Goal: Task Accomplishment & Management: Manage account settings

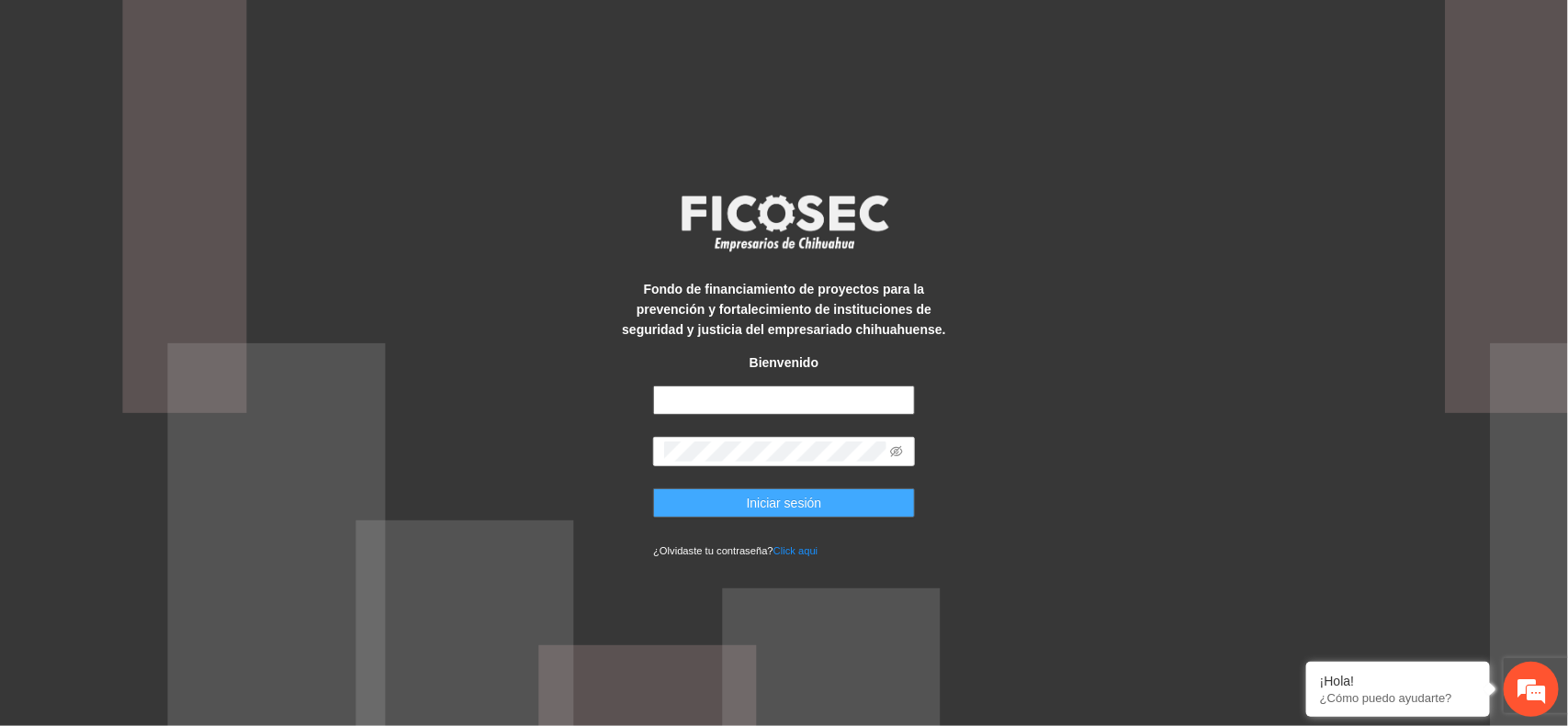
type input "**********"
click at [720, 498] on button "Iniciar sesión" at bounding box center [784, 504] width 262 height 30
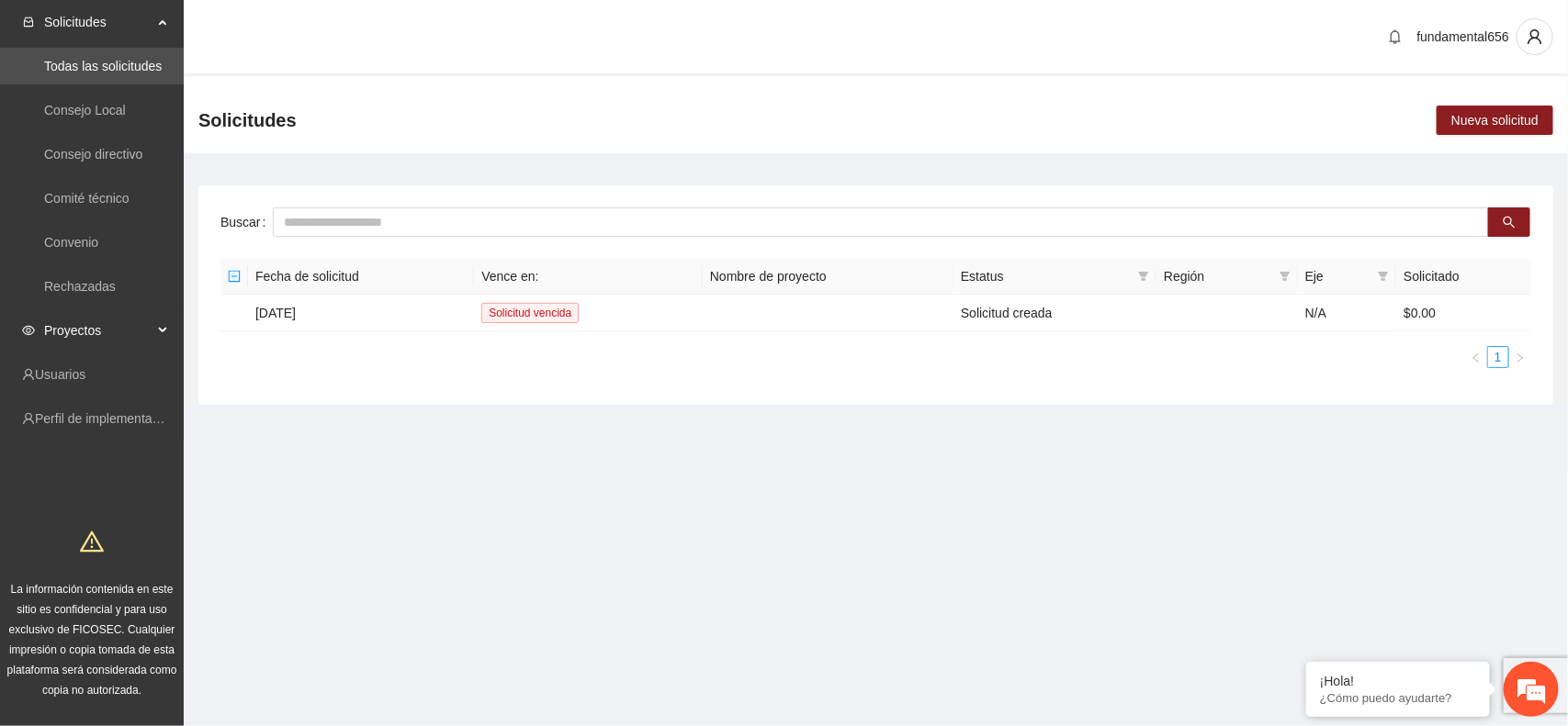
click at [154, 324] on div "Proyectos" at bounding box center [92, 330] width 184 height 36
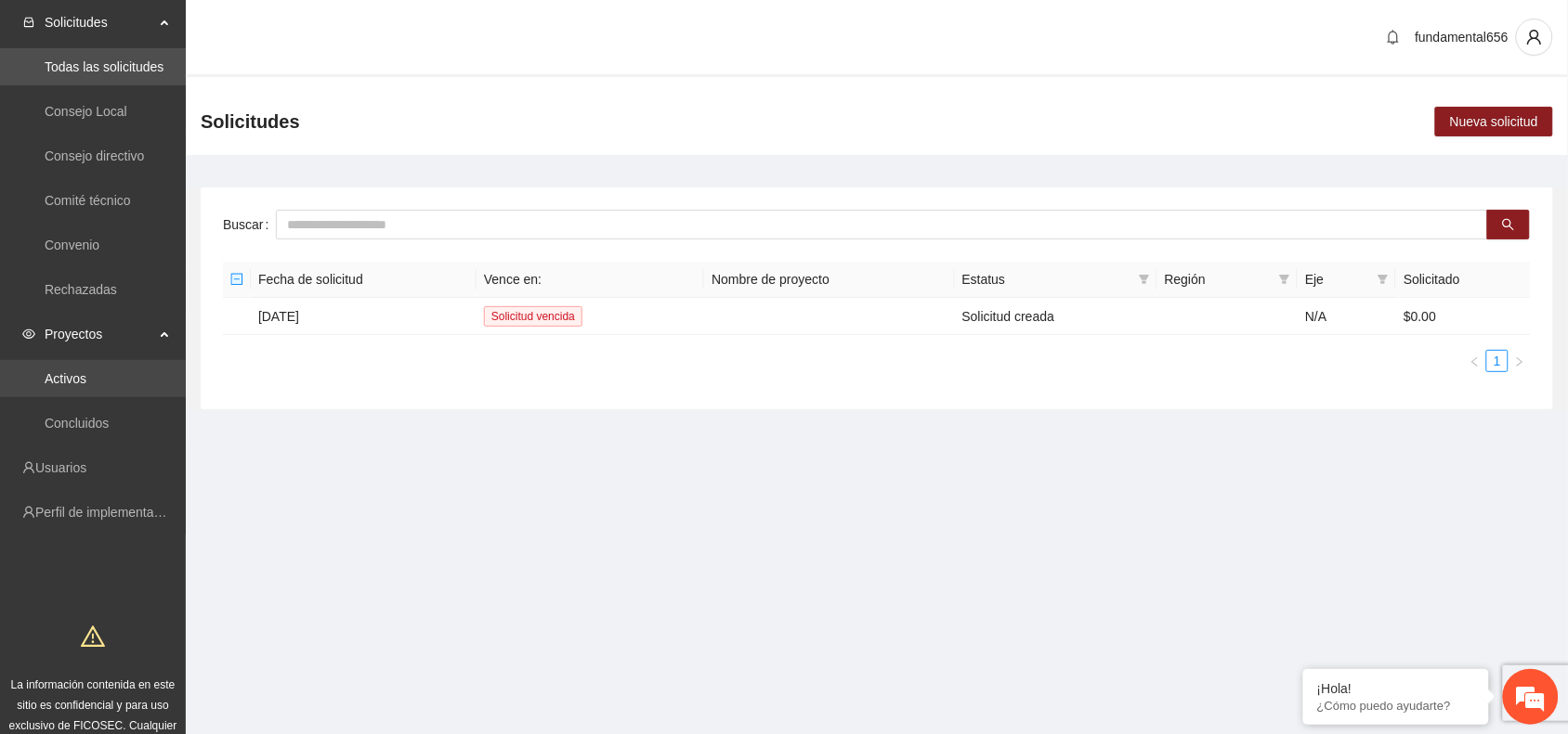
click at [84, 377] on link "Activos" at bounding box center [66, 378] width 42 height 15
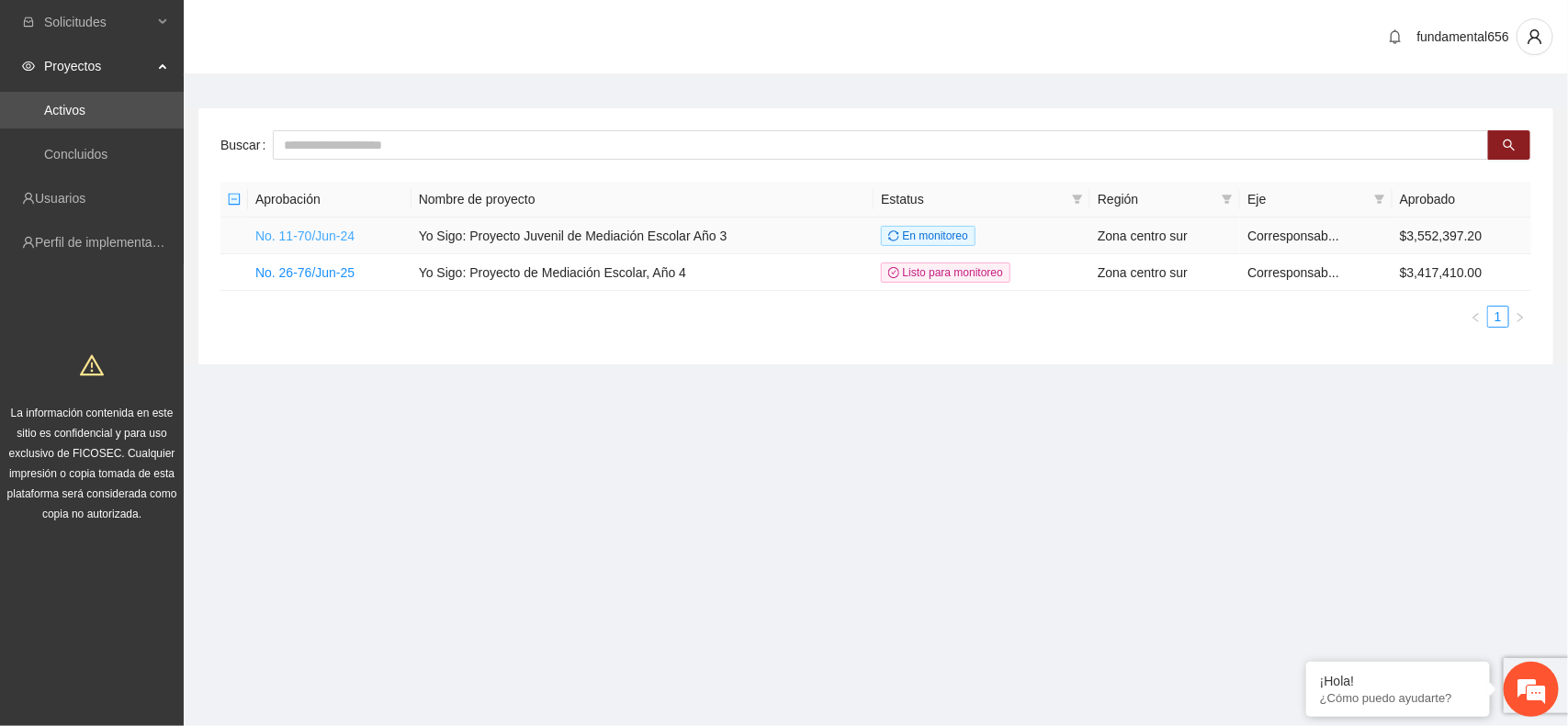
click at [327, 241] on link "No. 11-70/Jun-24" at bounding box center [304, 235] width 99 height 15
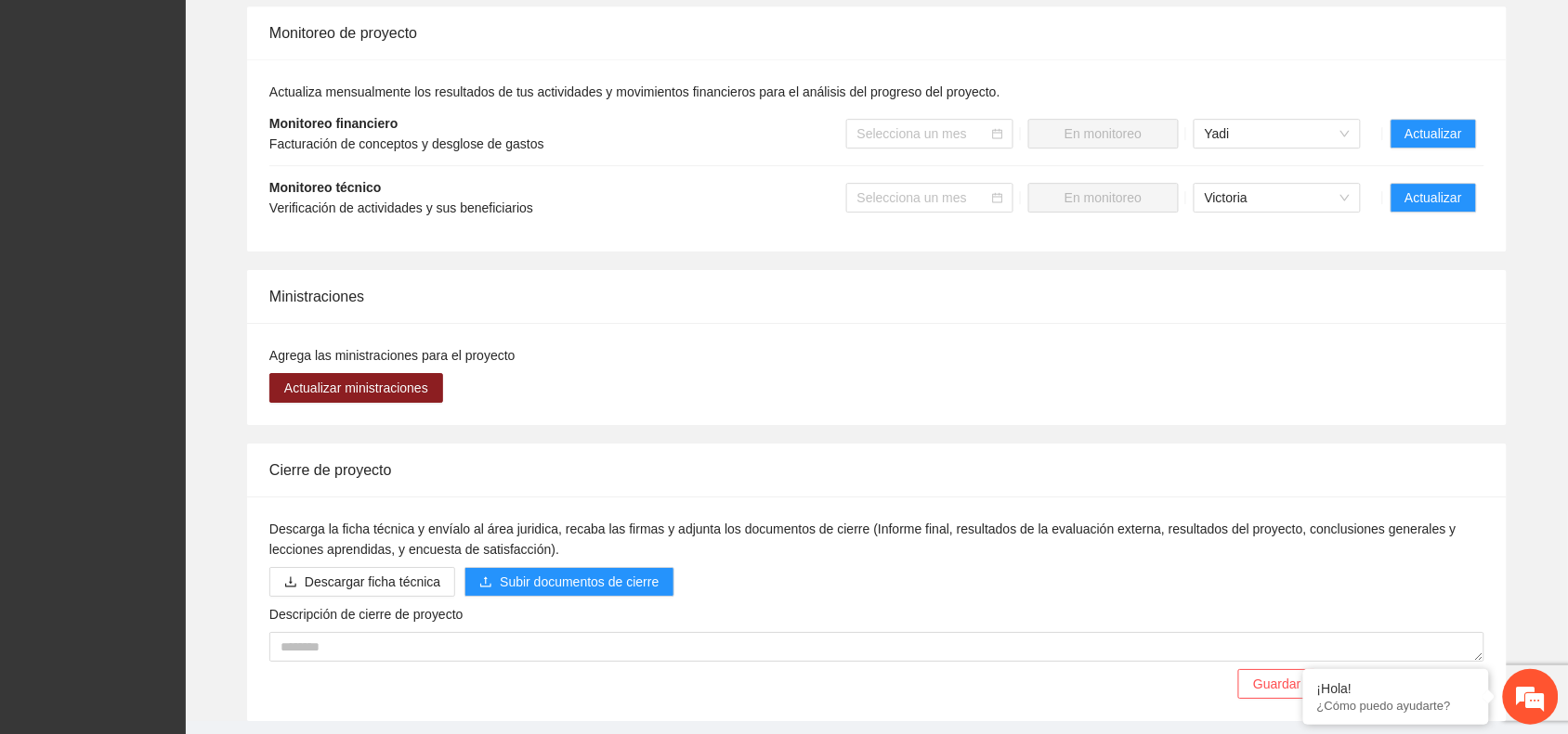
scroll to position [1624, 0]
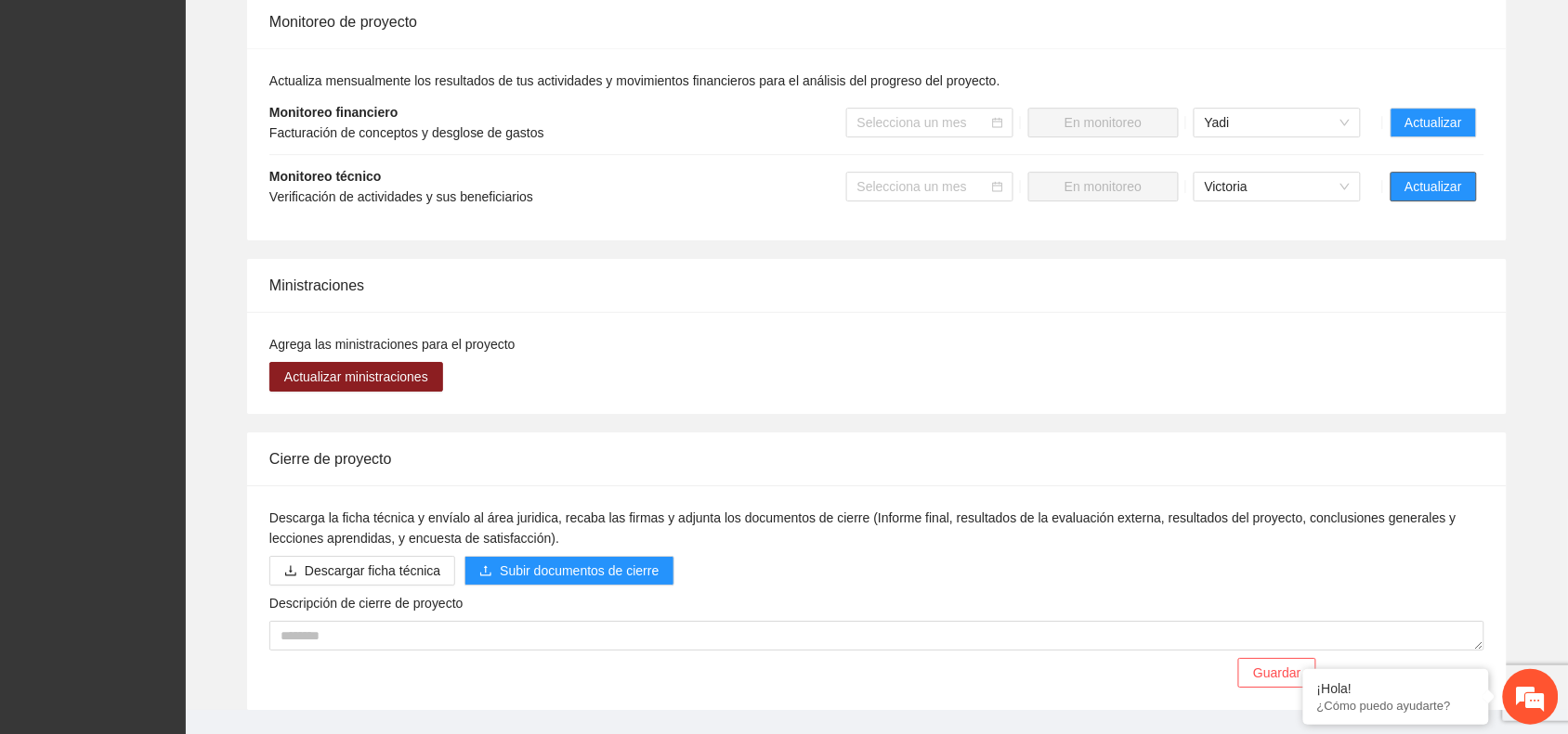
click at [1450, 176] on span "Actualizar" at bounding box center [1433, 186] width 57 height 21
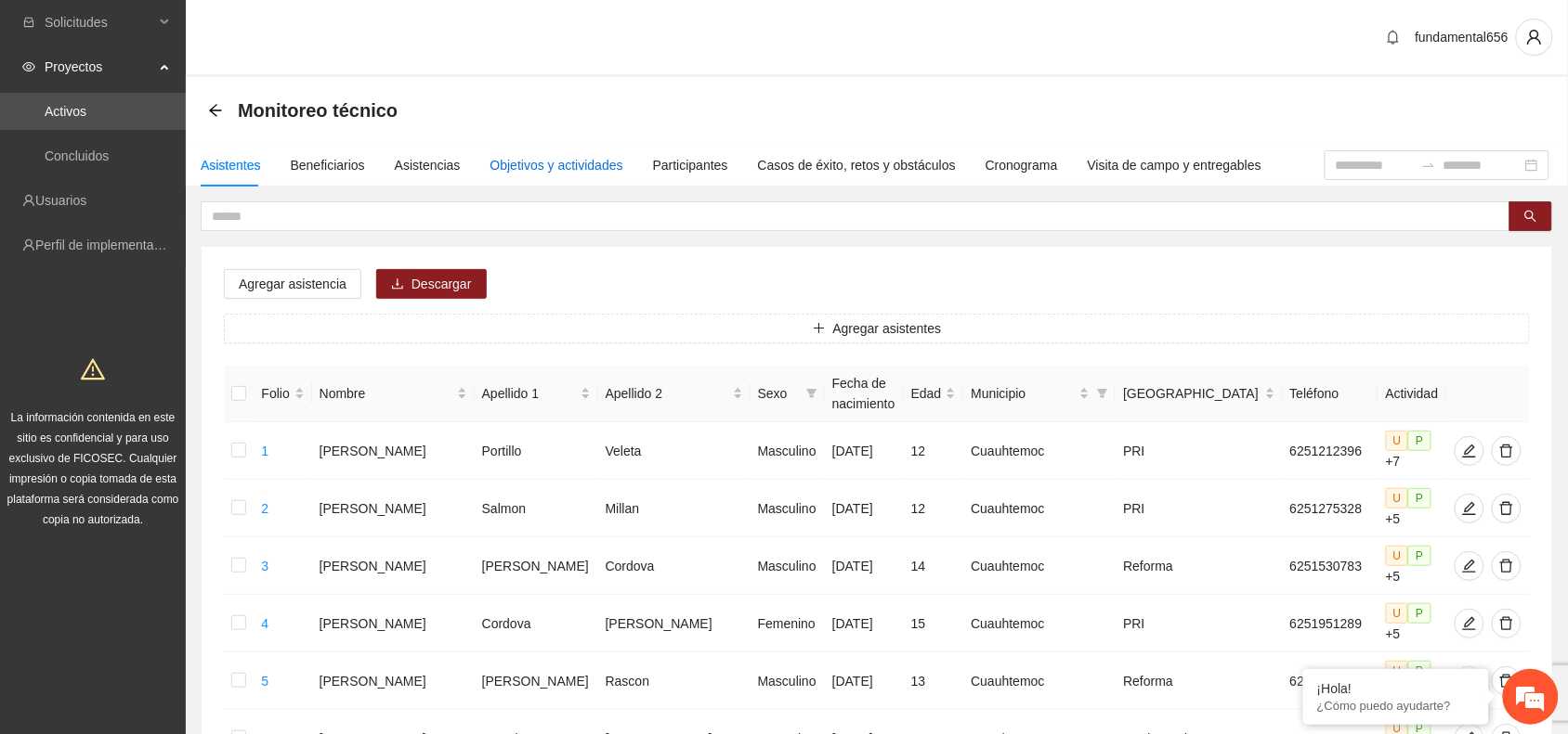
click at [546, 164] on div "Objetivos y actividades" at bounding box center [556, 165] width 132 height 21
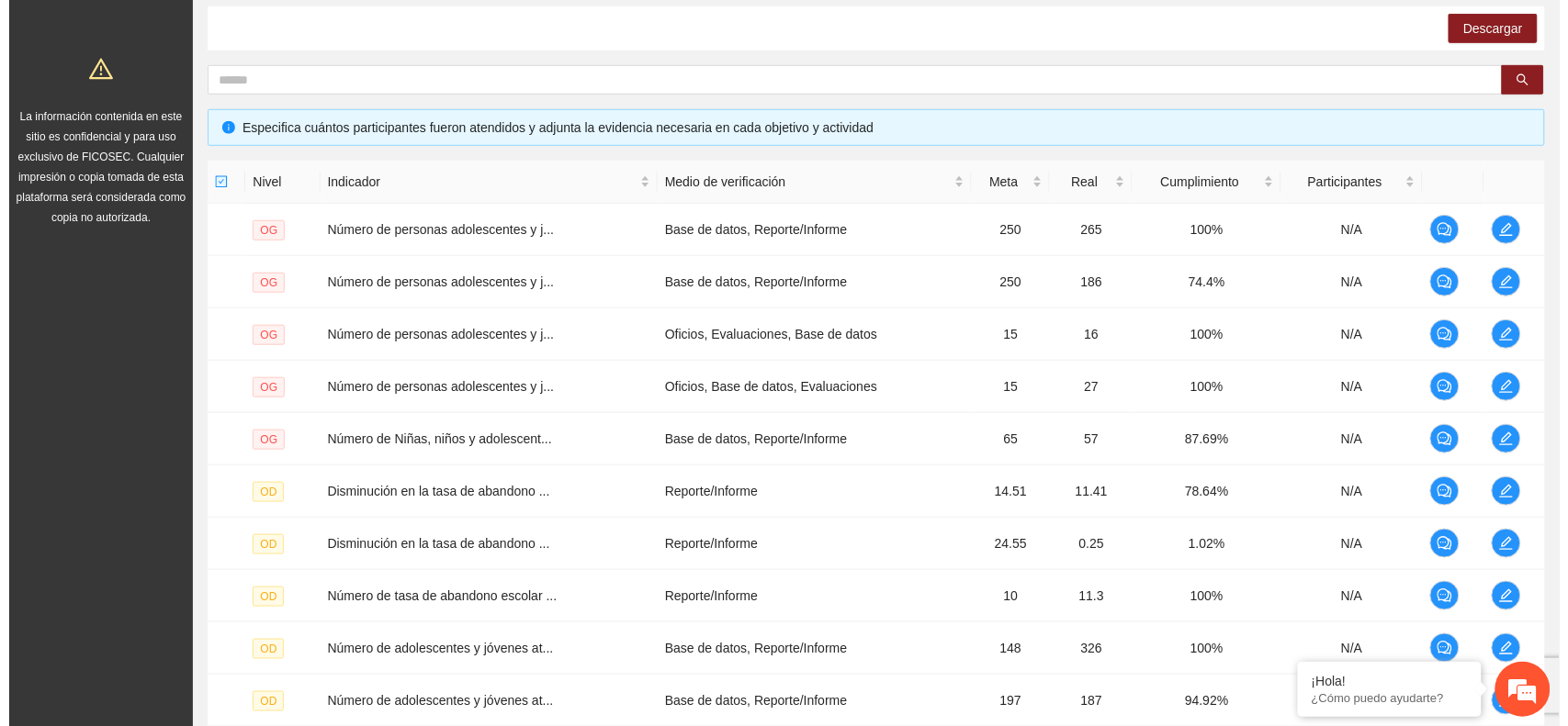
scroll to position [459, 0]
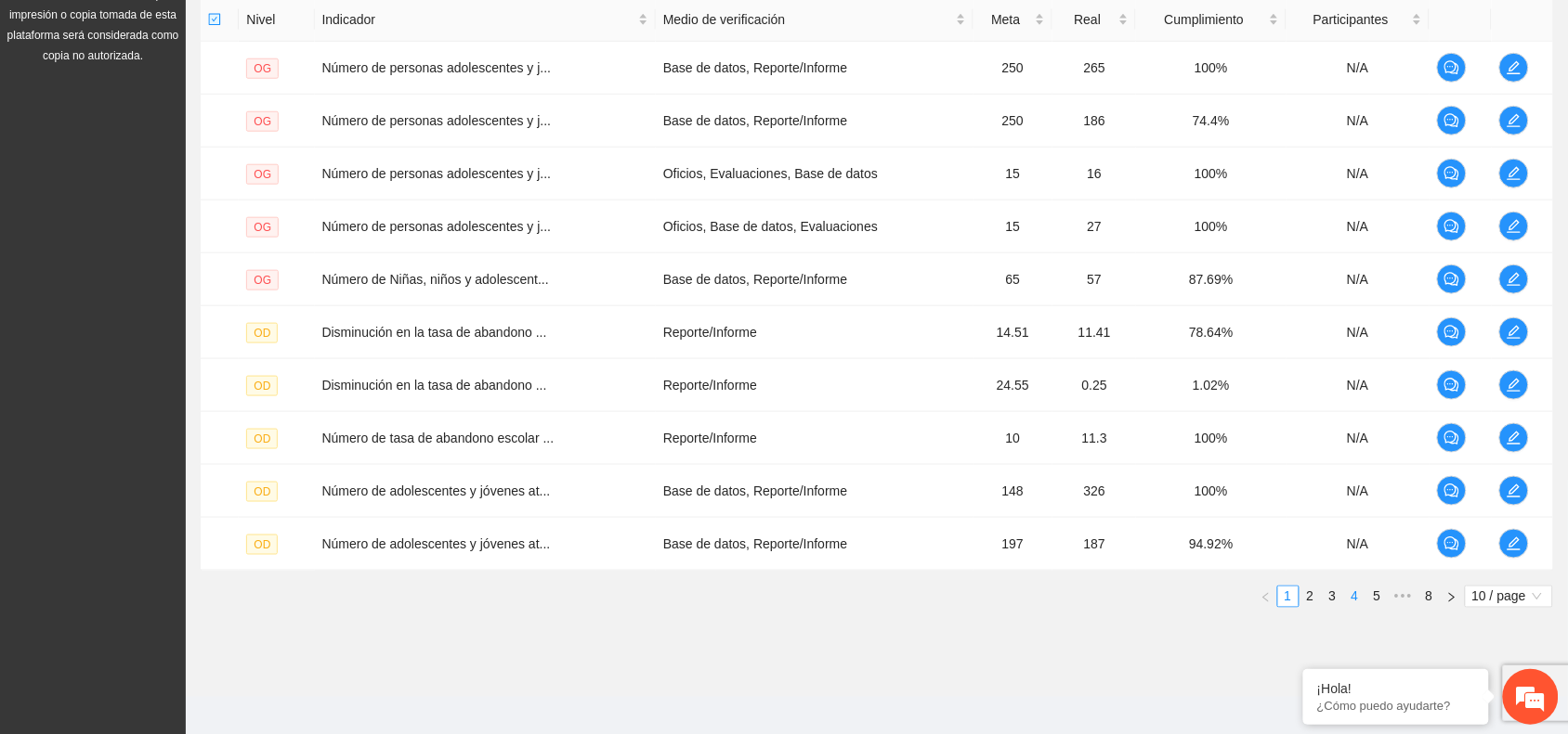
click at [1356, 605] on link "4" at bounding box center [1355, 597] width 21 height 21
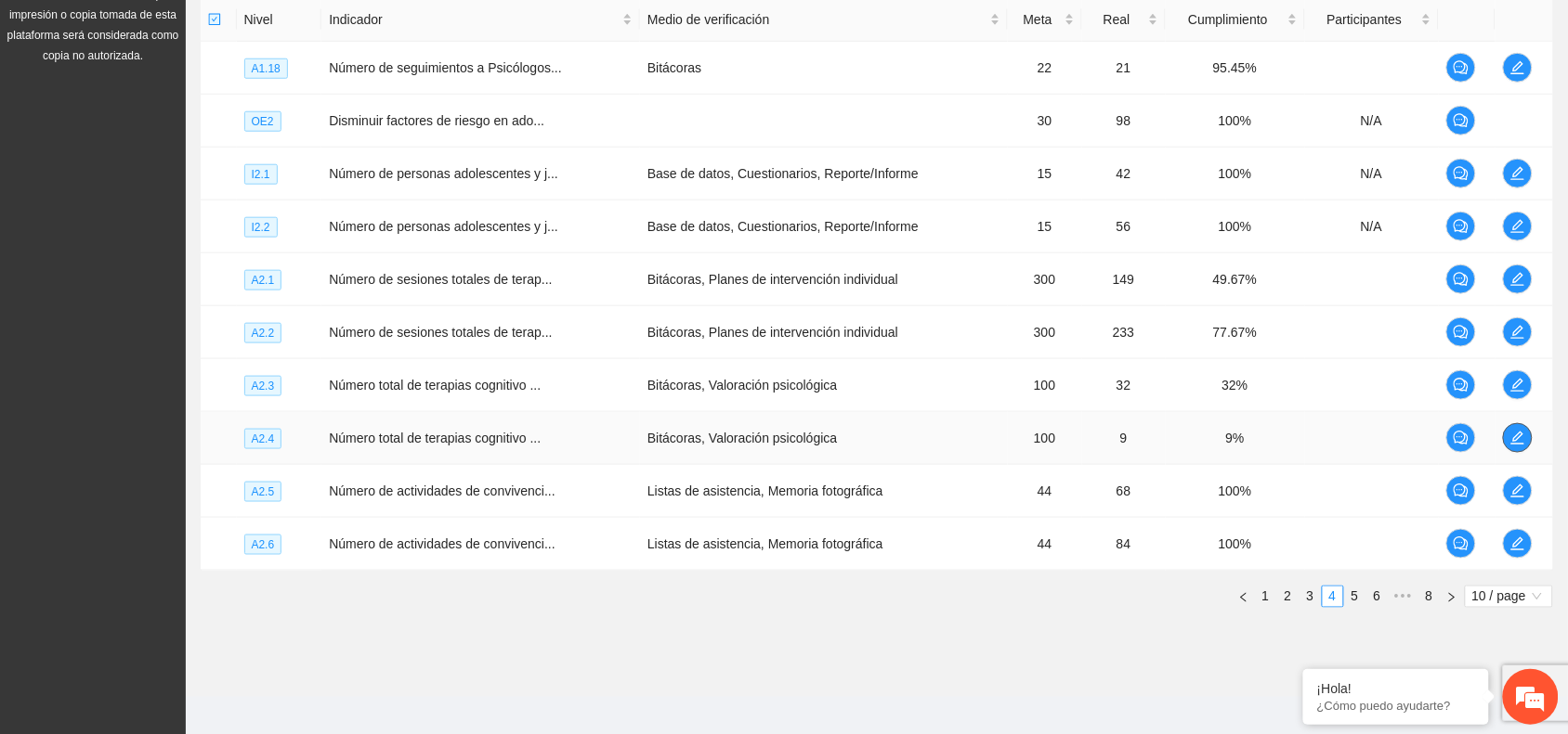
click at [1518, 442] on icon "edit" at bounding box center [1517, 438] width 15 height 15
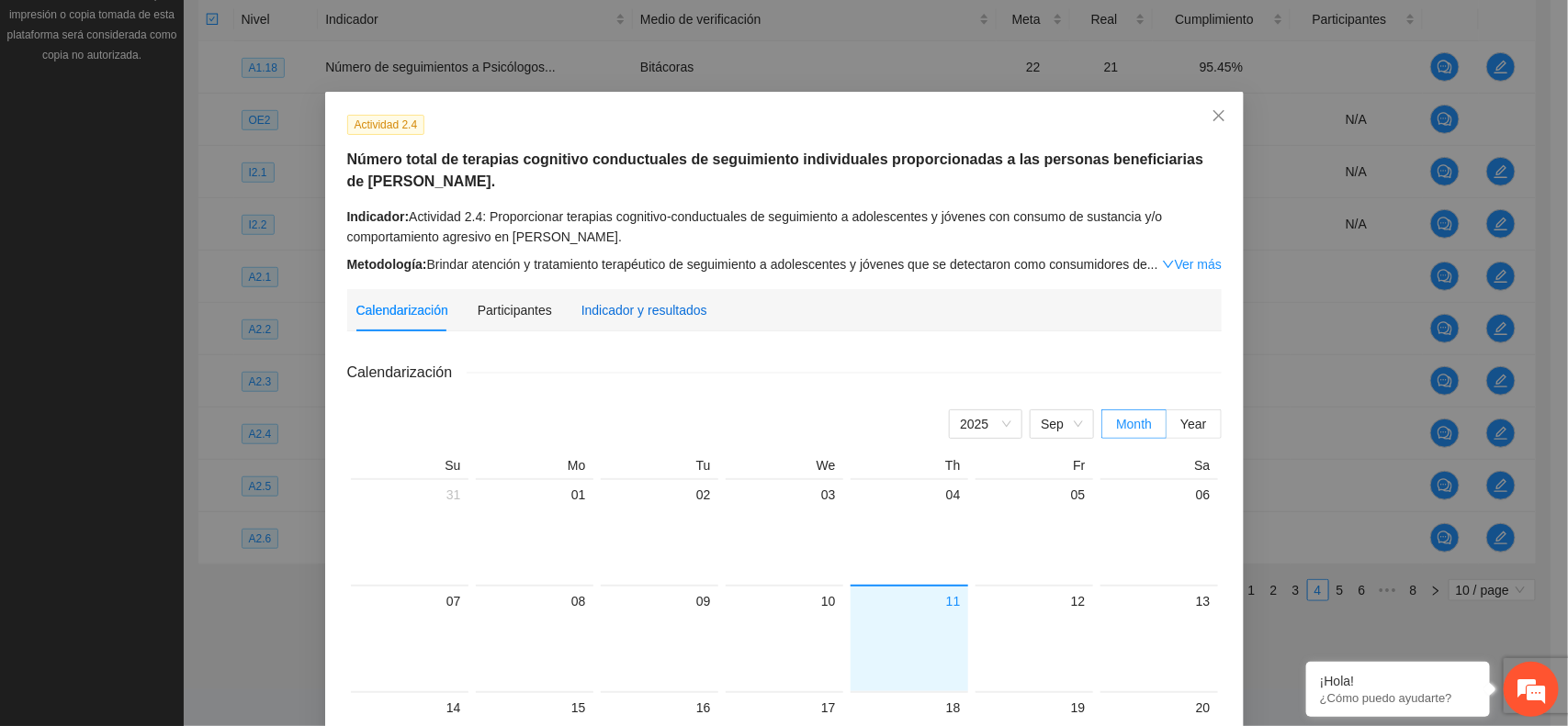
click at [634, 310] on div "Indicador y resultados" at bounding box center [645, 310] width 126 height 21
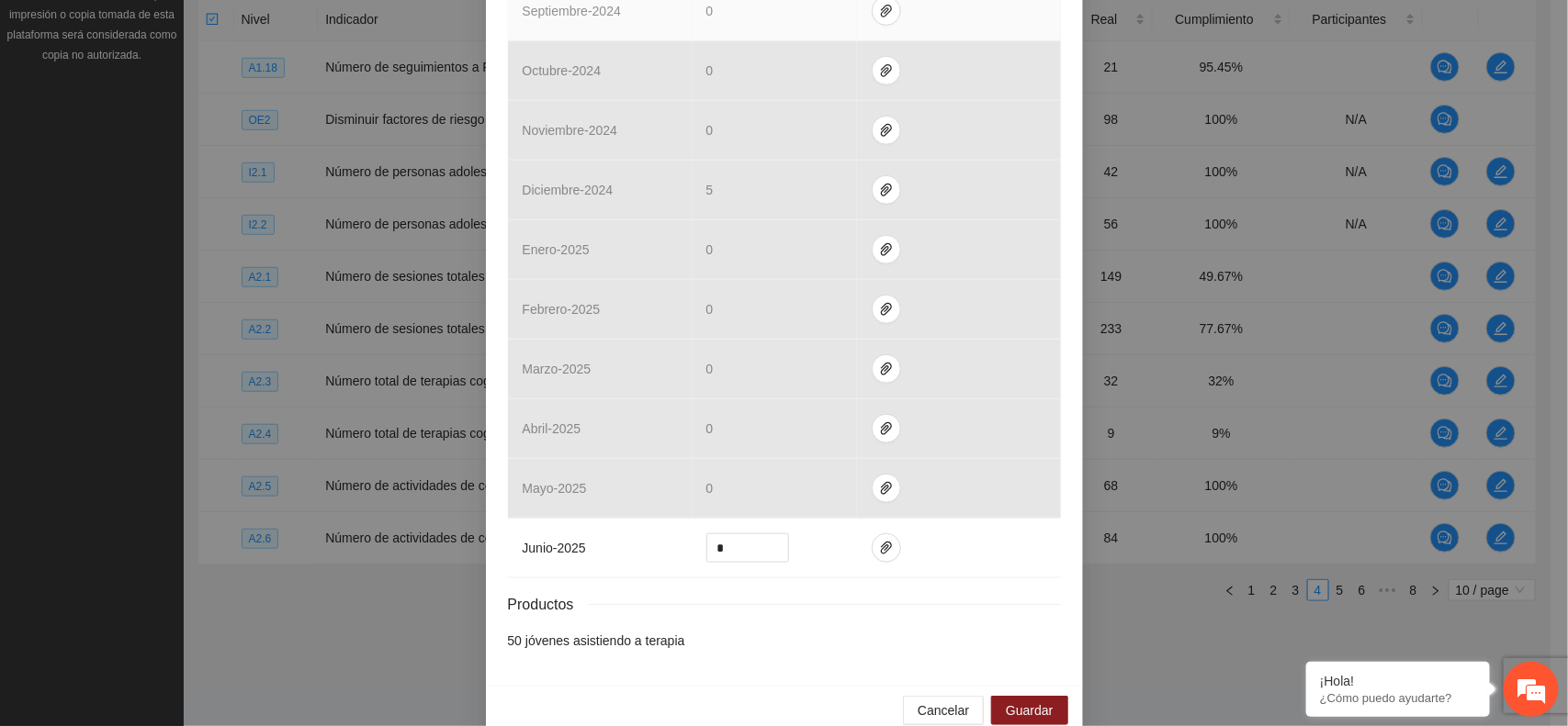
scroll to position [632, 0]
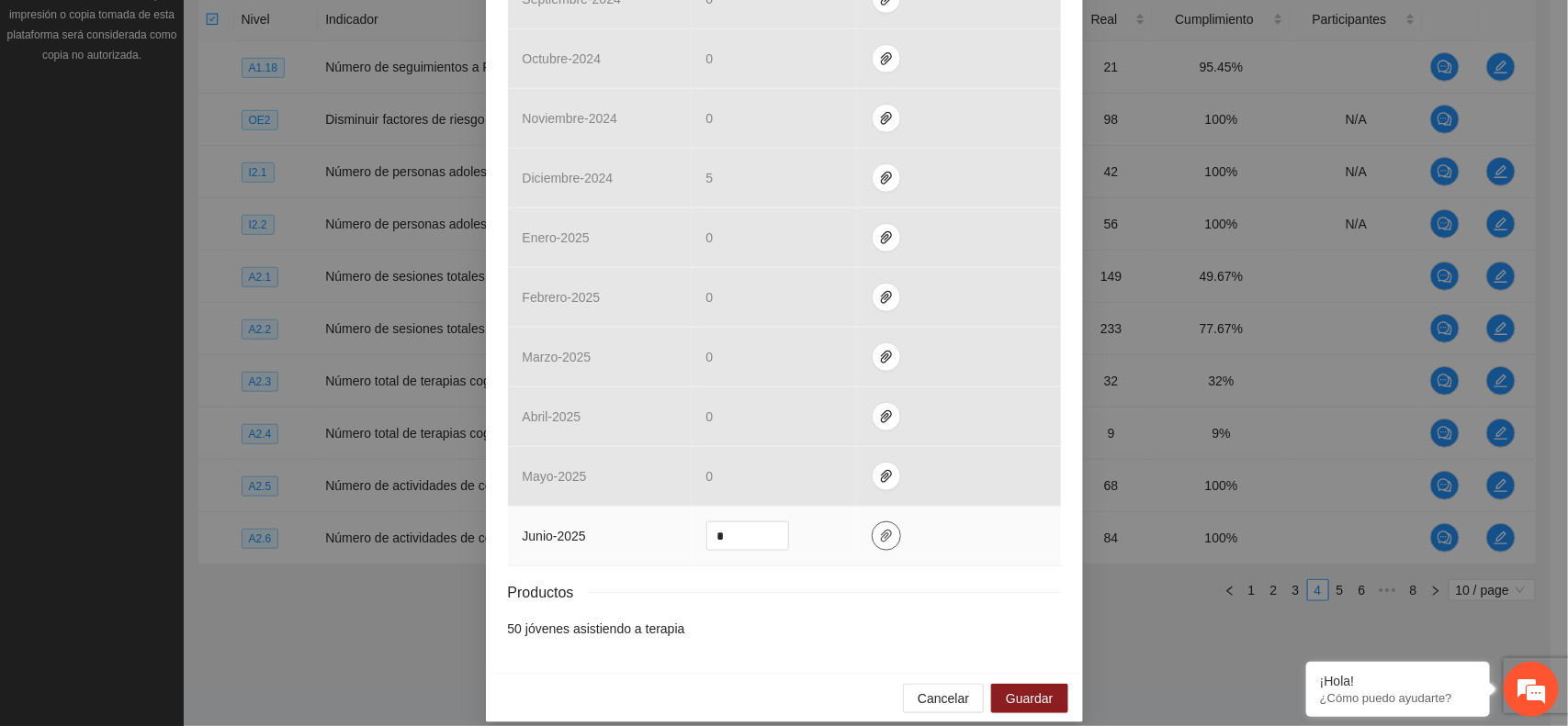
click at [881, 530] on icon "paper-clip" at bounding box center [886, 536] width 11 height 13
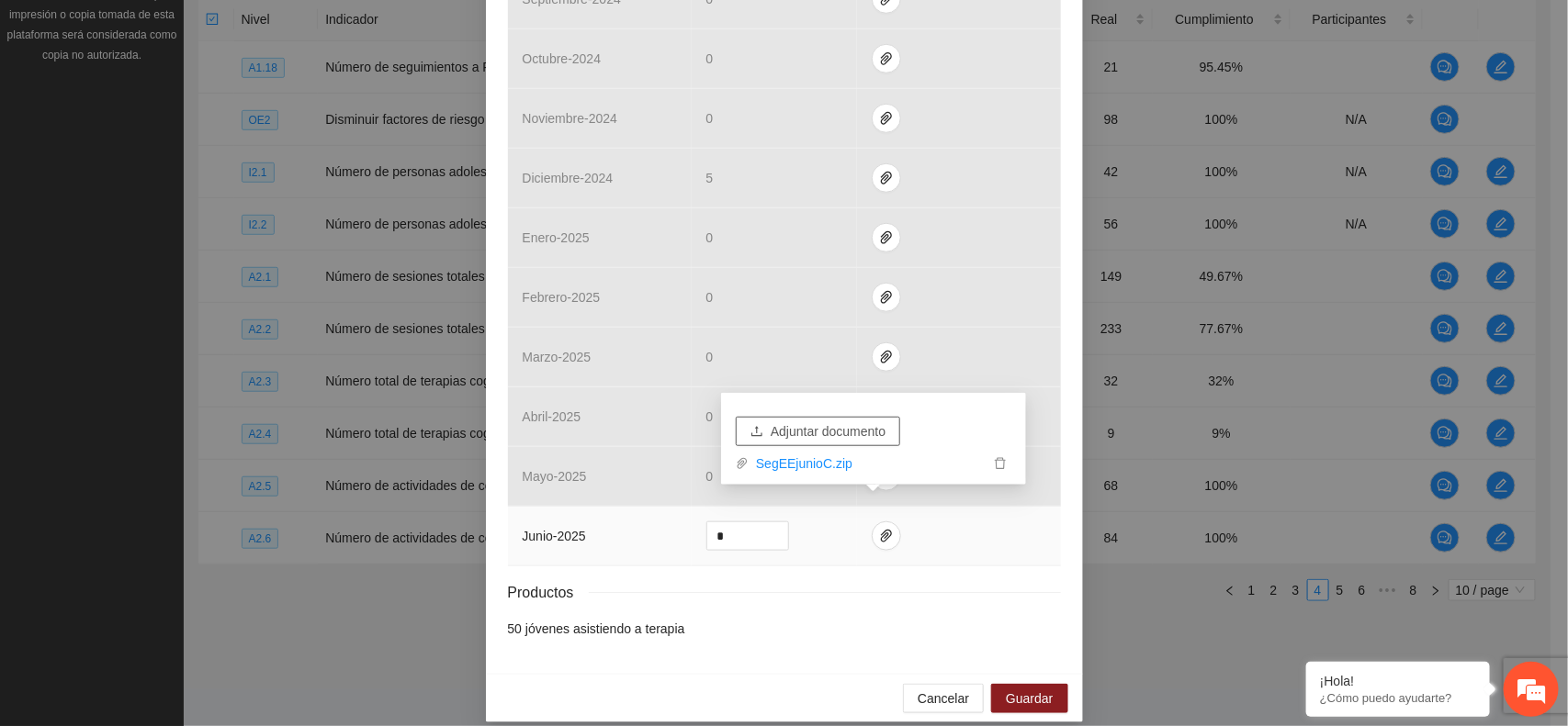
click at [820, 432] on span "Adjuntar documento" at bounding box center [828, 431] width 115 height 21
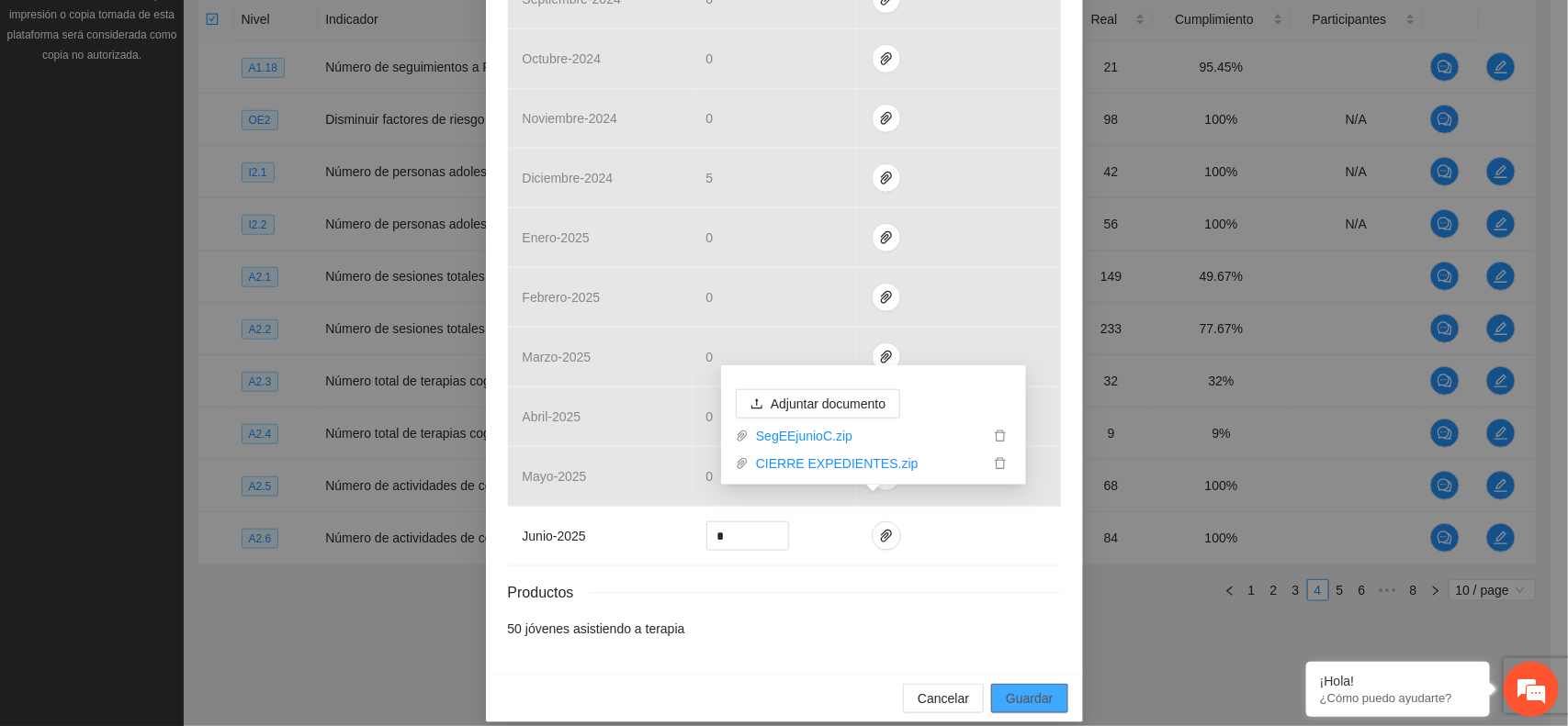
click at [1018, 689] on span "Guardar" at bounding box center [1030, 698] width 47 height 21
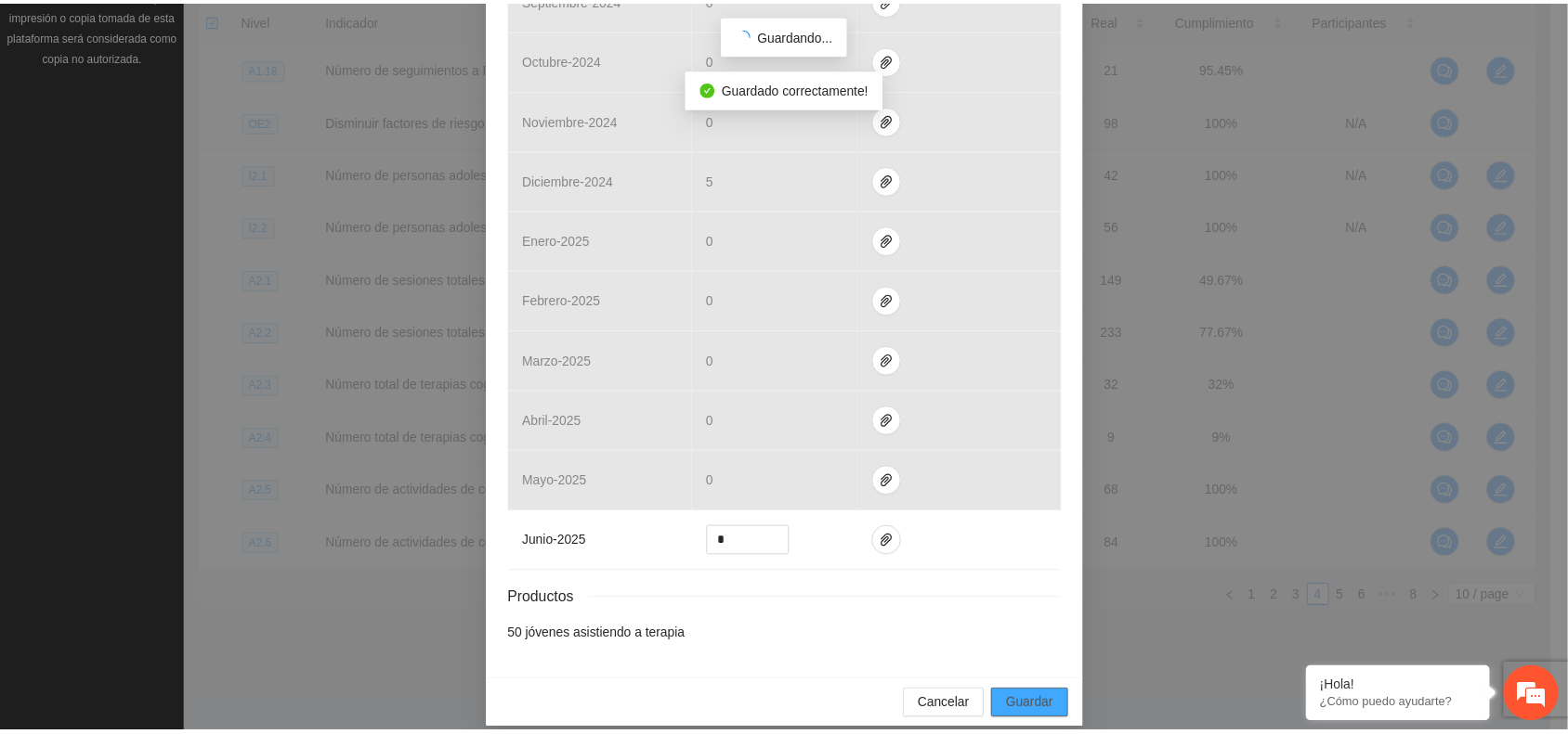
scroll to position [546, 0]
